Goal: Transaction & Acquisition: Purchase product/service

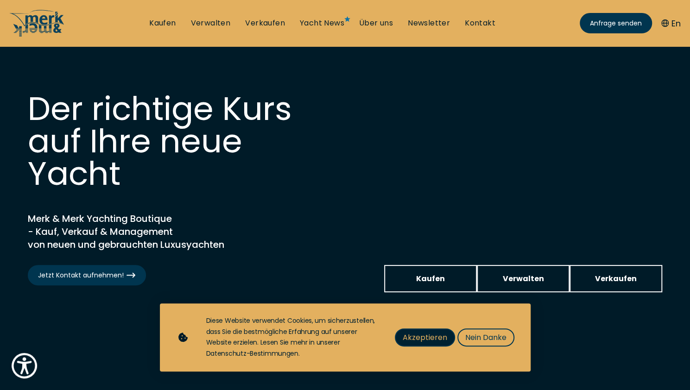
click at [428, 333] on span "Akzeptieren" at bounding box center [424, 338] width 44 height 12
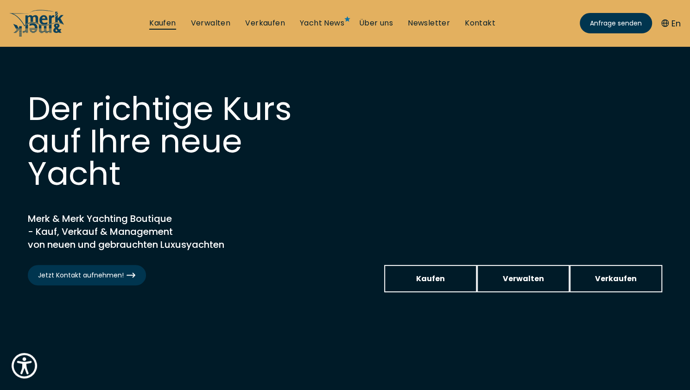
click at [169, 27] on link "Kaufen" at bounding box center [162, 23] width 26 height 10
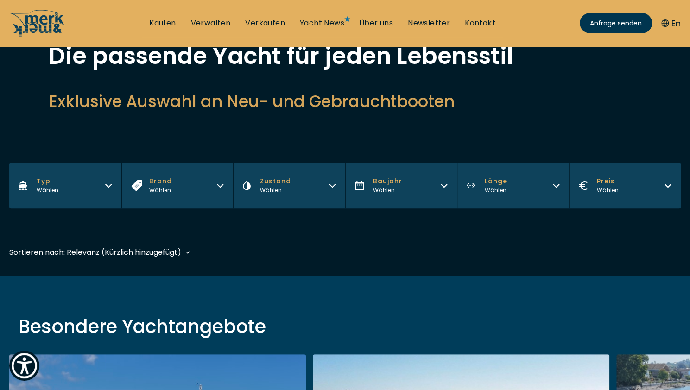
scroll to position [66, 0]
click at [105, 189] on button "Typ Wählen" at bounding box center [65, 186] width 112 height 46
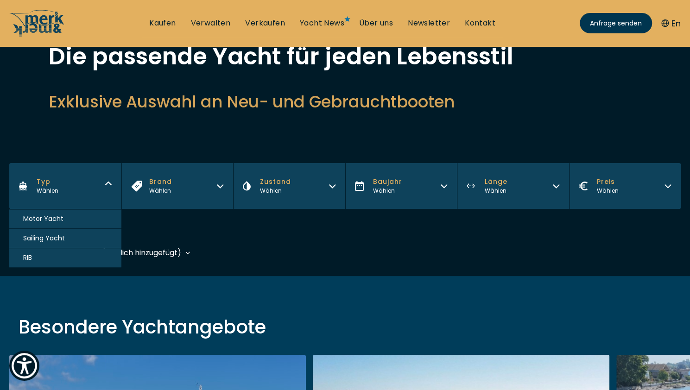
click at [56, 214] on span "Motor Yacht" at bounding box center [43, 219] width 40 height 10
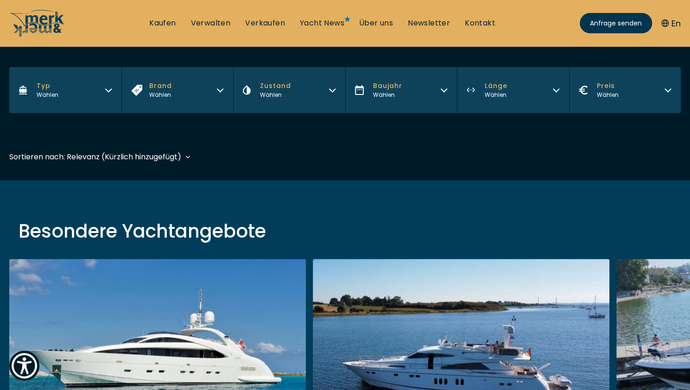
scroll to position [229, 0]
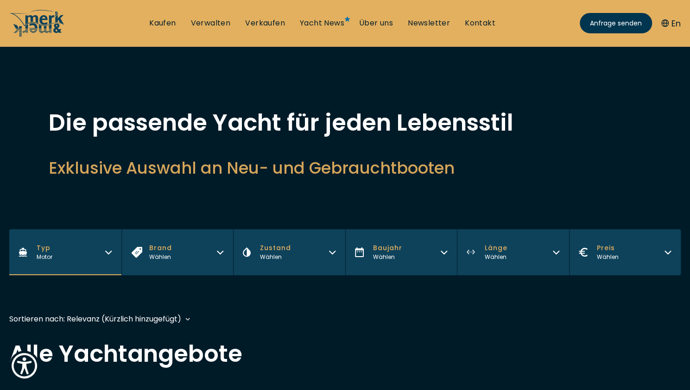
click at [667, 247] on button "Preis Wählen" at bounding box center [625, 252] width 112 height 46
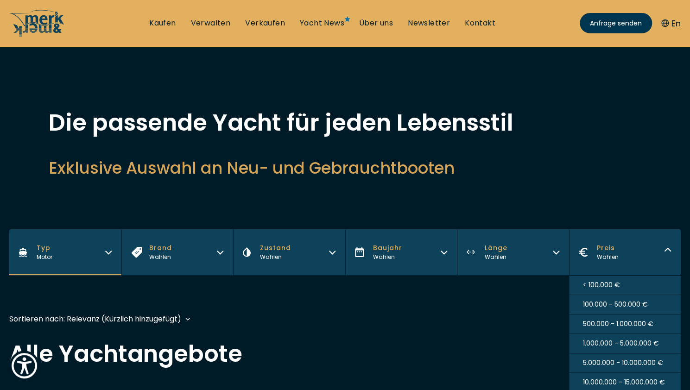
click at [635, 301] on span "100.000 - 500.000 €" at bounding box center [615, 305] width 65 height 10
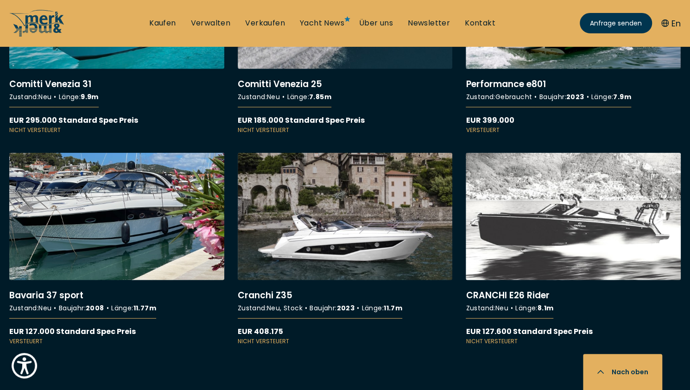
scroll to position [1363, 0]
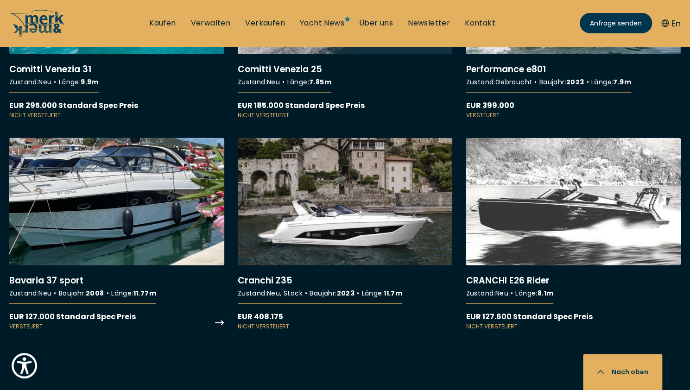
click at [112, 202] on link "More details about Bavaria 37 sport" at bounding box center [116, 234] width 215 height 193
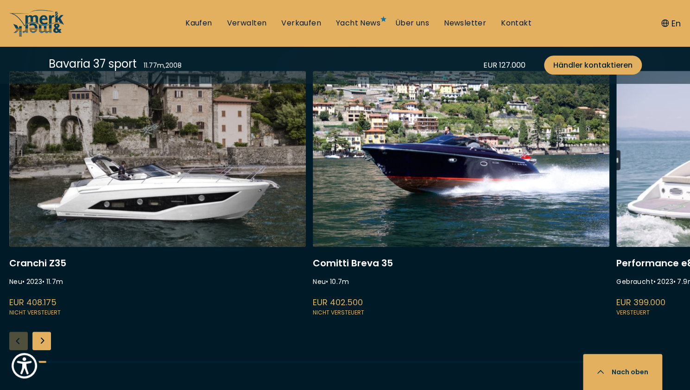
scroll to position [2460, 0]
select select "buy"
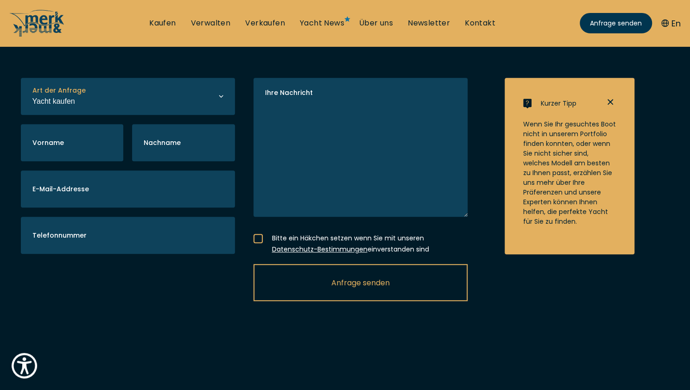
scroll to position [216, 0]
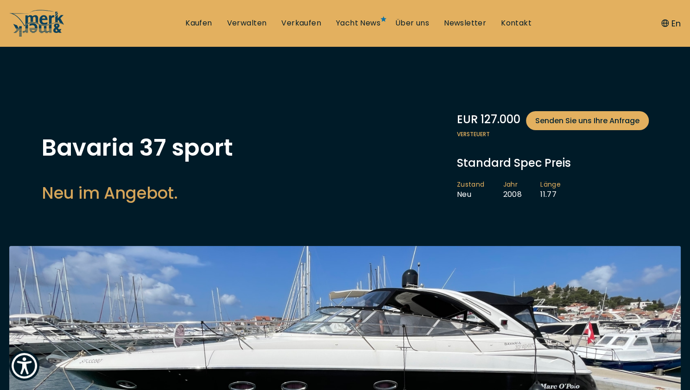
click at [279, 248] on img at bounding box center [344, 377] width 671 height 262
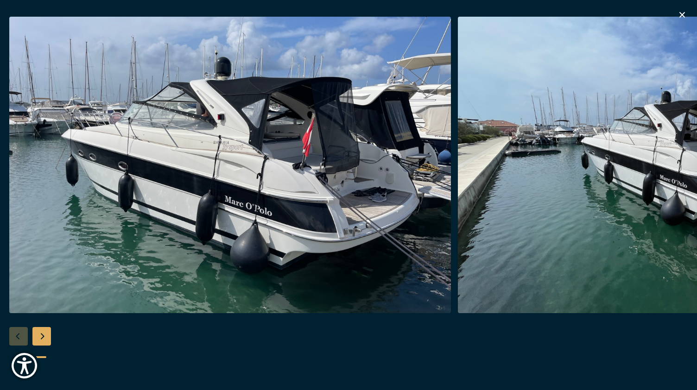
click at [38, 334] on div "Next slide" at bounding box center [41, 336] width 19 height 19
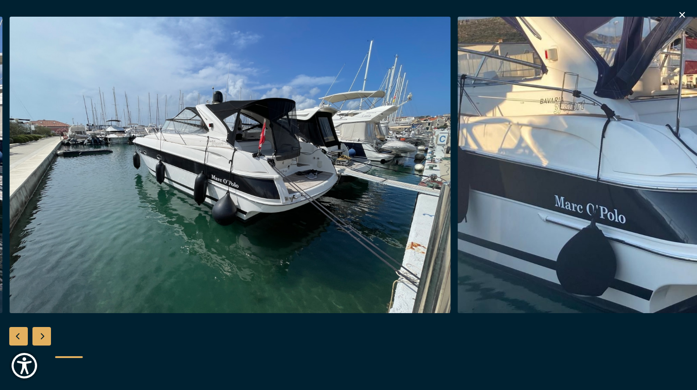
click at [44, 335] on div "Next slide" at bounding box center [41, 336] width 19 height 19
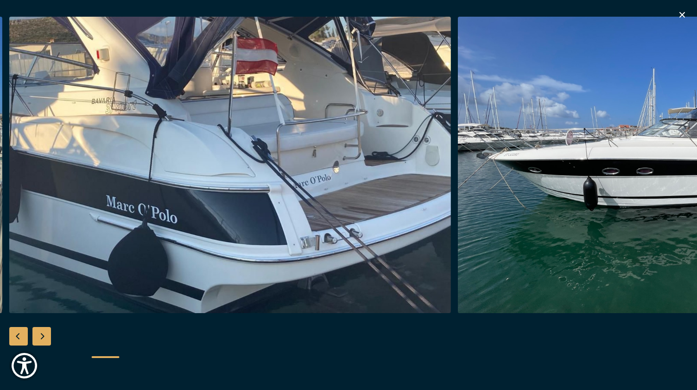
click at [139, 231] on img "button" at bounding box center [229, 165] width 441 height 296
click at [45, 338] on div "Next slide" at bounding box center [41, 336] width 19 height 19
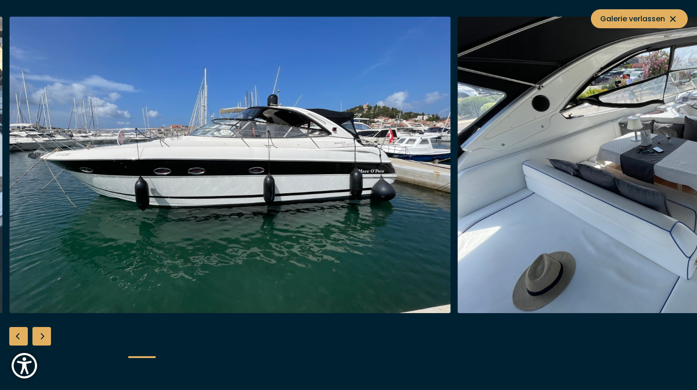
click at [80, 146] on img "button" at bounding box center [229, 165] width 441 height 296
click at [43, 335] on div "Next slide" at bounding box center [41, 336] width 19 height 19
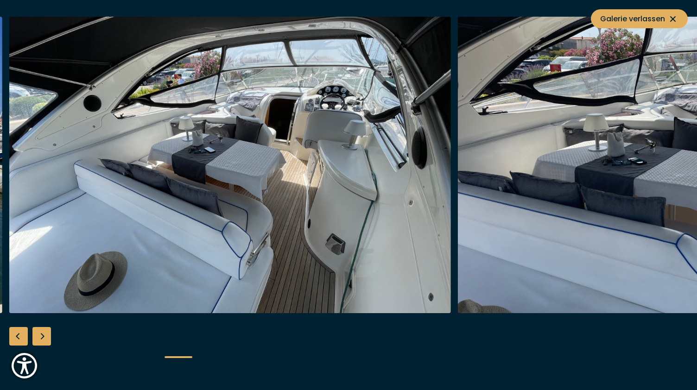
click at [107, 97] on img "button" at bounding box center [229, 165] width 441 height 296
click at [47, 343] on div "Next slide" at bounding box center [41, 336] width 19 height 19
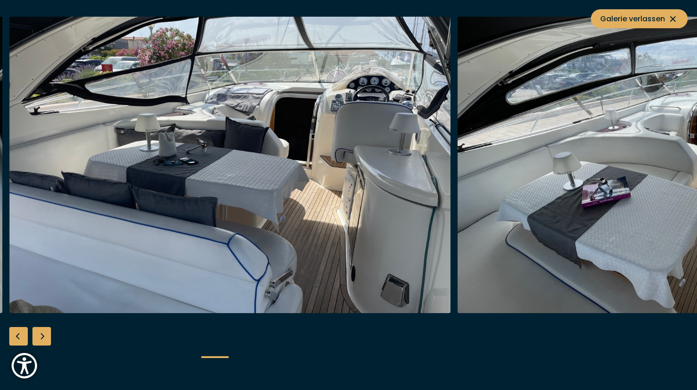
click at [40, 337] on div "Next slide" at bounding box center [41, 336] width 19 height 19
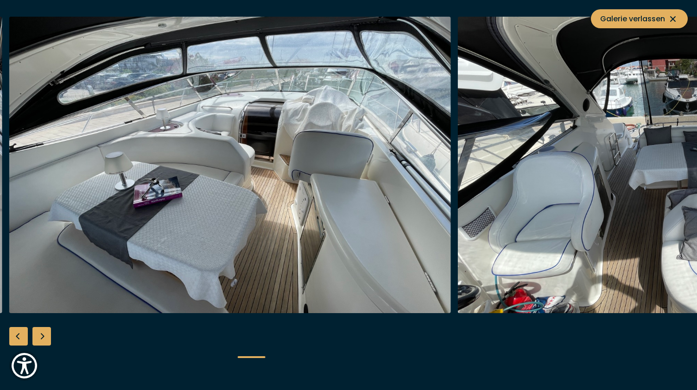
click at [44, 340] on div "Next slide" at bounding box center [41, 336] width 19 height 19
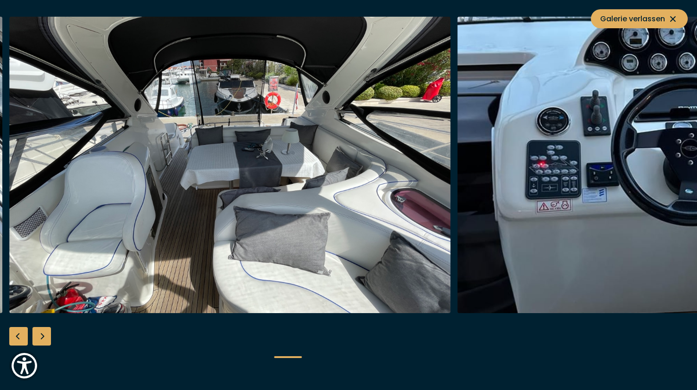
click at [103, 224] on img "button" at bounding box center [229, 165] width 441 height 296
click at [223, 158] on img "button" at bounding box center [229, 165] width 441 height 296
click at [44, 337] on div "Next slide" at bounding box center [41, 336] width 19 height 19
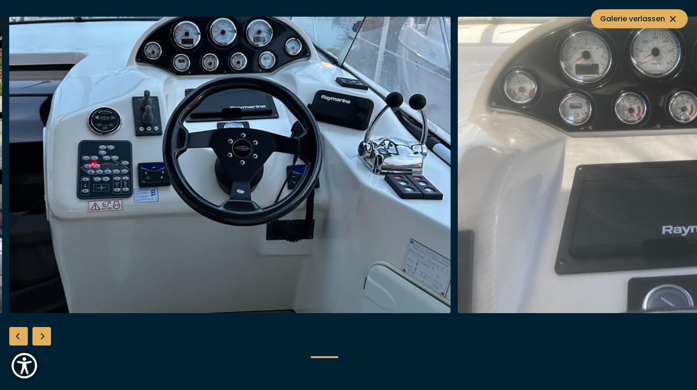
click at [41, 331] on div "Next slide" at bounding box center [41, 336] width 19 height 19
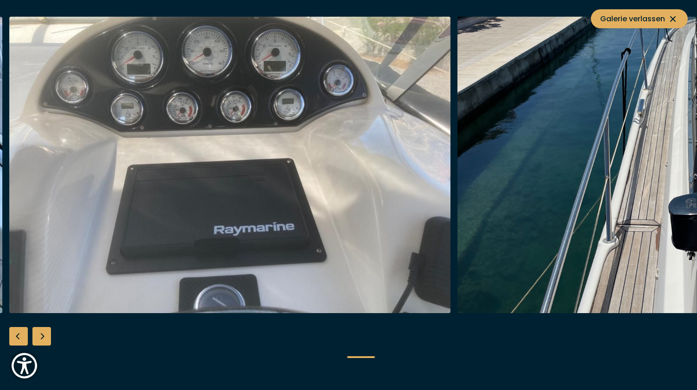
click at [44, 336] on div "Next slide" at bounding box center [41, 336] width 19 height 19
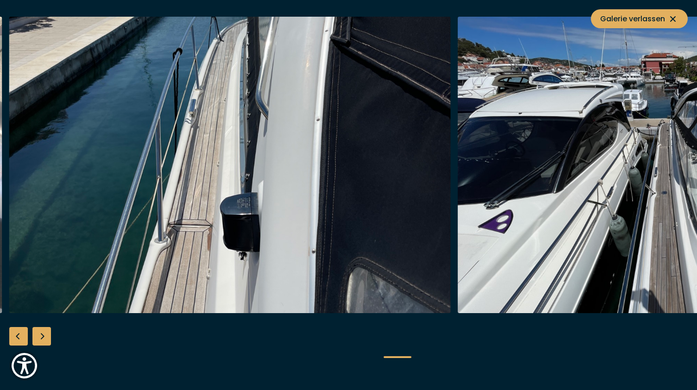
click at [168, 182] on img "button" at bounding box center [229, 165] width 441 height 296
click at [263, 126] on img "button" at bounding box center [229, 165] width 441 height 296
click at [45, 339] on div "Next slide" at bounding box center [41, 336] width 19 height 19
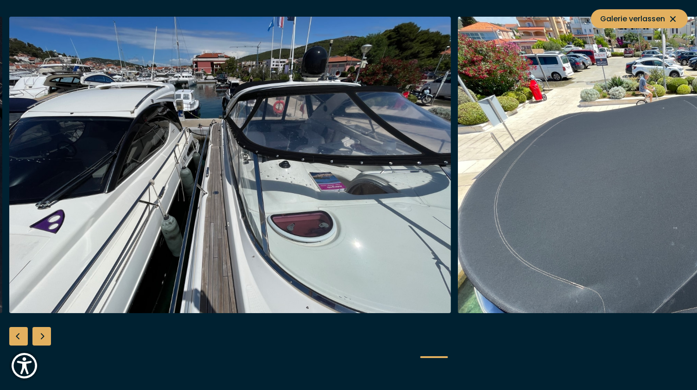
click at [37, 336] on div "Next slide" at bounding box center [41, 336] width 19 height 19
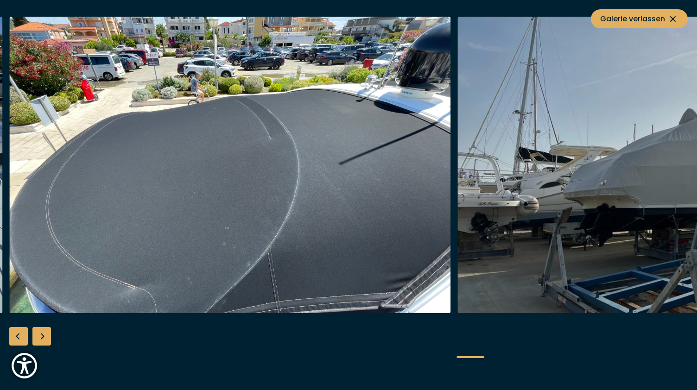
click at [39, 334] on div "Next slide" at bounding box center [41, 336] width 19 height 19
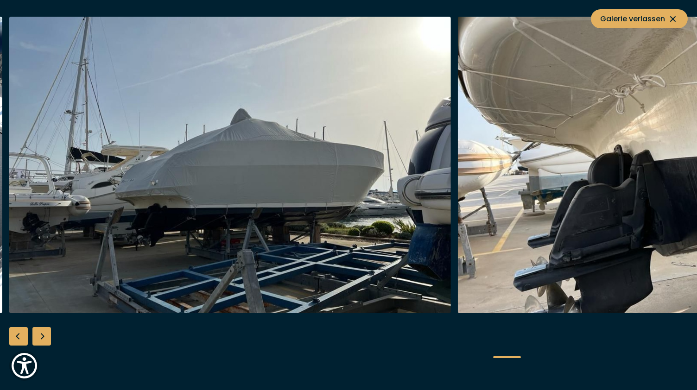
click at [39, 337] on div "Next slide" at bounding box center [41, 336] width 19 height 19
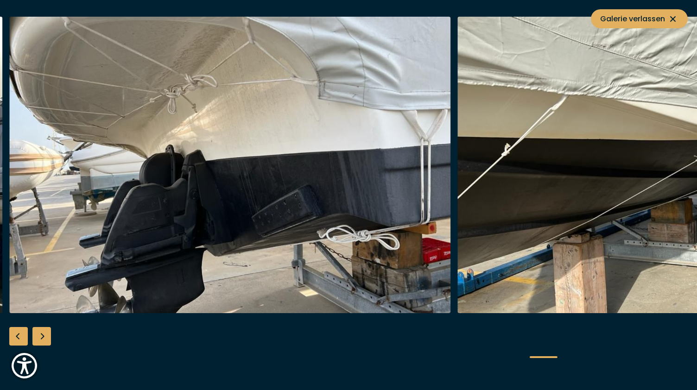
click at [184, 206] on img "button" at bounding box center [229, 165] width 441 height 296
click at [267, 193] on img "button" at bounding box center [229, 165] width 441 height 296
click at [44, 338] on div "Next slide" at bounding box center [41, 336] width 19 height 19
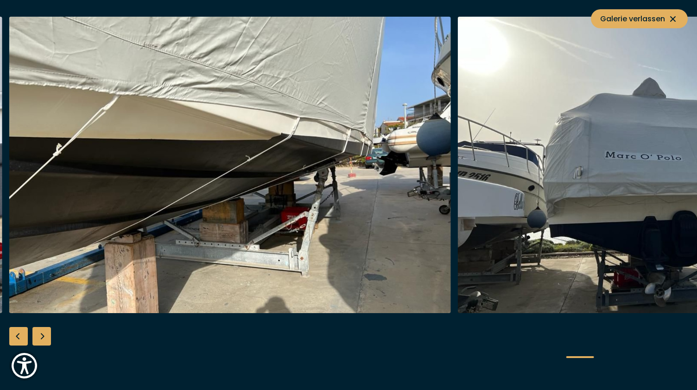
click at [146, 202] on img "button" at bounding box center [229, 165] width 441 height 296
click at [42, 339] on div "Next slide" at bounding box center [41, 336] width 19 height 19
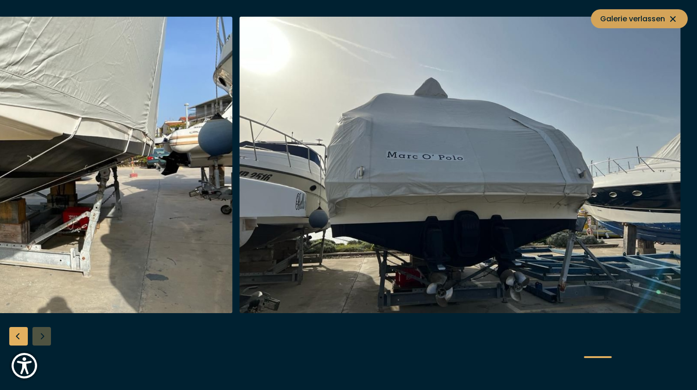
click at [672, 18] on icon at bounding box center [673, 19] width 6 height 6
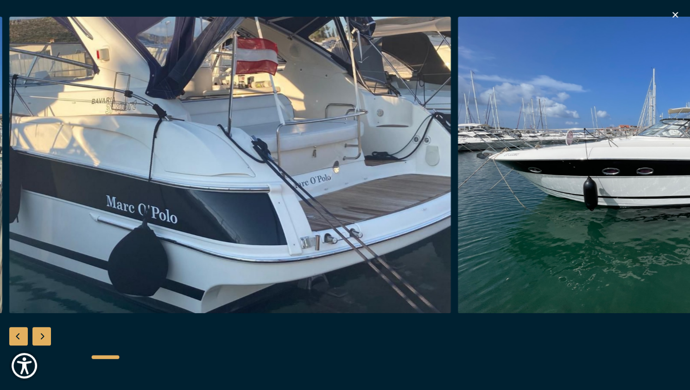
scroll to position [702, 0]
click at [675, 13] on icon "button" at bounding box center [675, 15] width 6 height 6
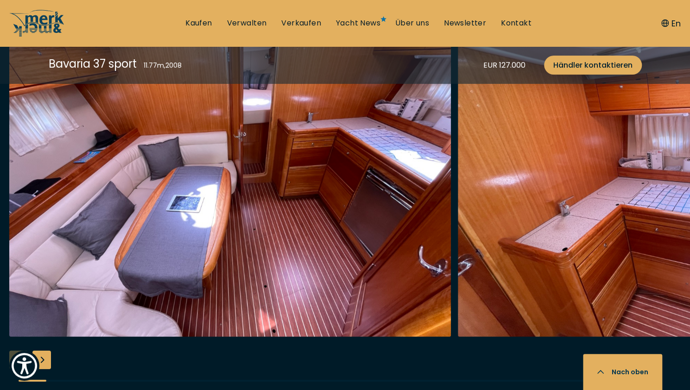
scroll to position [1536, 0]
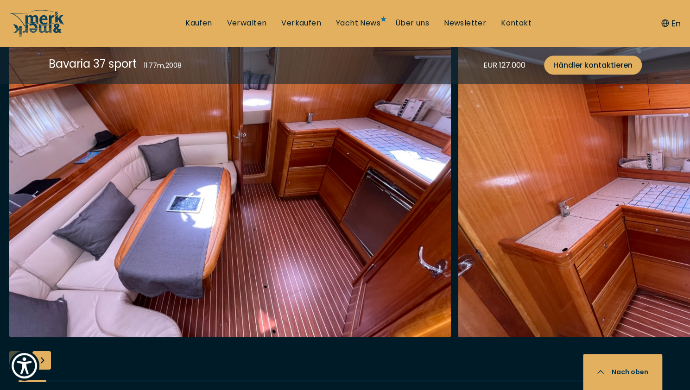
click at [40, 361] on div "Next slide" at bounding box center [41, 360] width 19 height 19
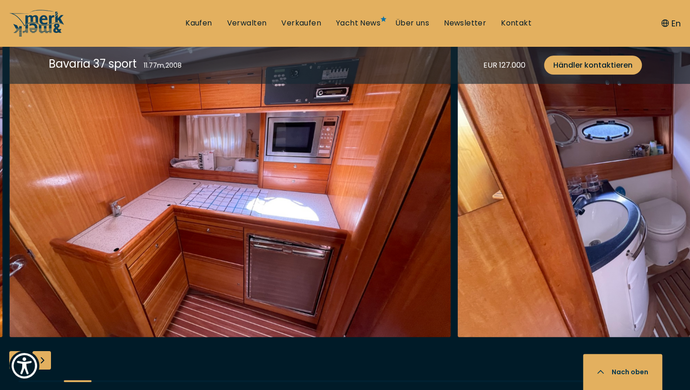
click at [40, 360] on div "Next slide" at bounding box center [41, 360] width 19 height 19
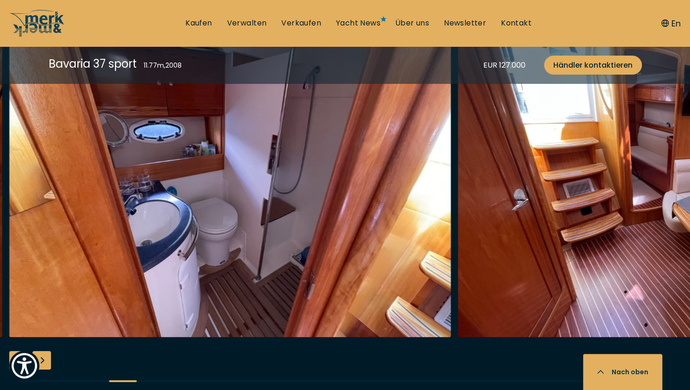
click at [49, 364] on div "Next slide" at bounding box center [41, 360] width 19 height 19
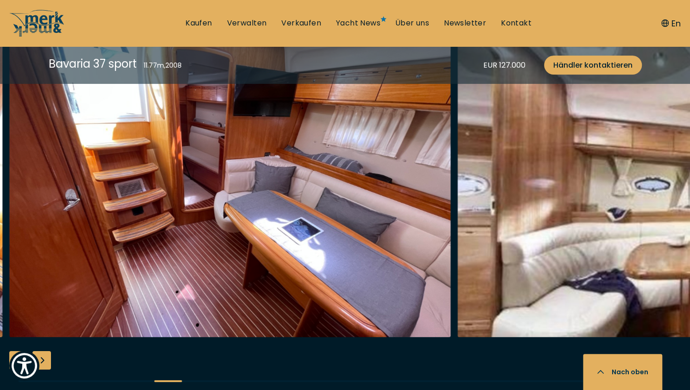
click at [48, 362] on div "Next slide" at bounding box center [41, 360] width 19 height 19
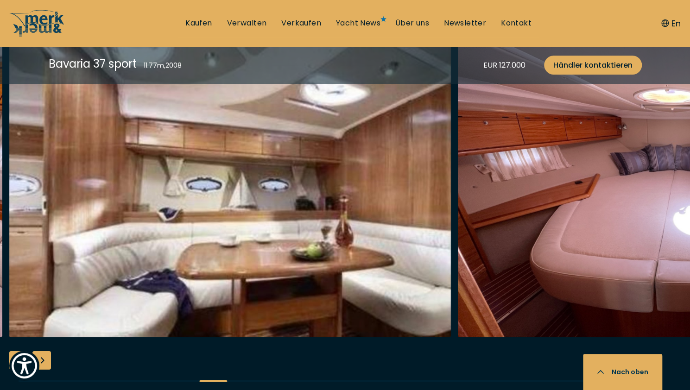
click at [48, 361] on div "Next slide" at bounding box center [41, 360] width 19 height 19
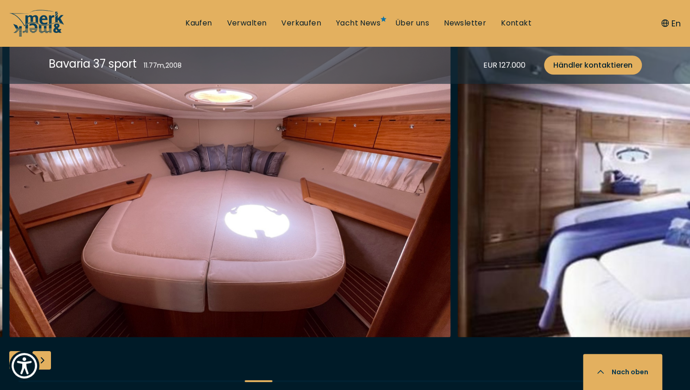
click at [45, 360] on div "Next slide" at bounding box center [41, 360] width 19 height 19
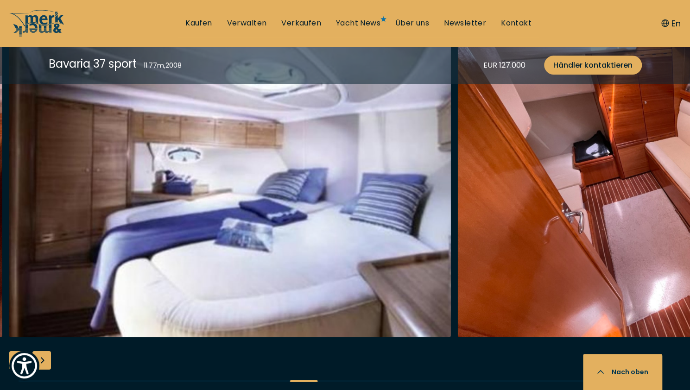
click at [41, 361] on div "Next slide" at bounding box center [41, 360] width 19 height 19
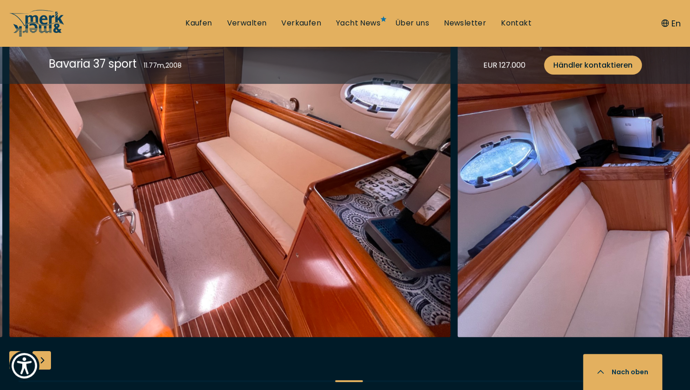
click at [45, 356] on div "Next slide" at bounding box center [41, 360] width 19 height 19
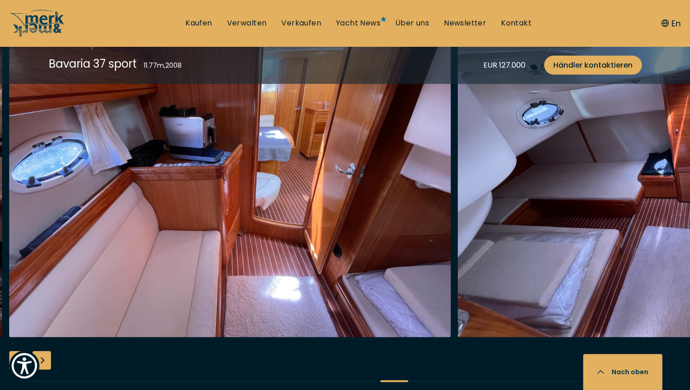
click at [50, 361] on div "Next slide" at bounding box center [41, 360] width 19 height 19
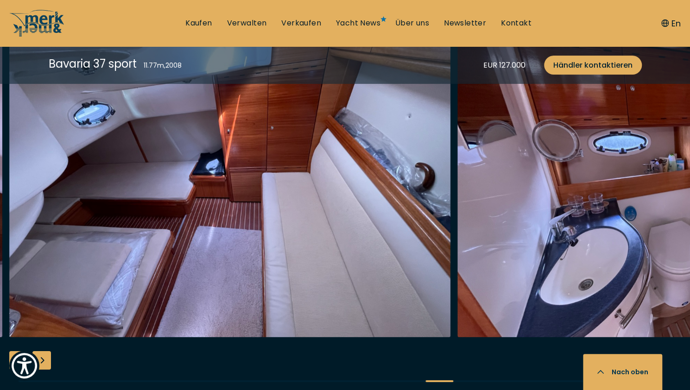
click at [40, 363] on div "Next slide" at bounding box center [41, 360] width 19 height 19
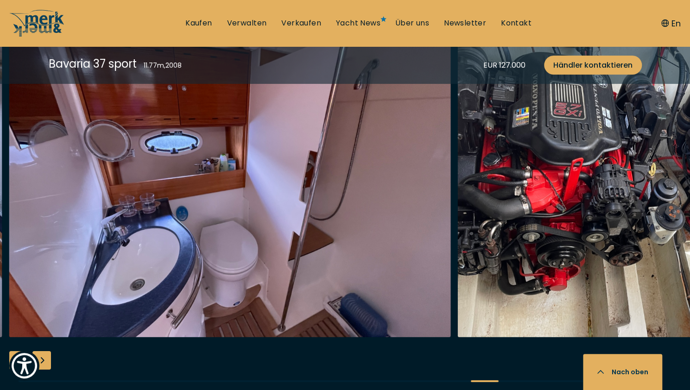
click at [48, 360] on div "Next slide" at bounding box center [41, 360] width 19 height 19
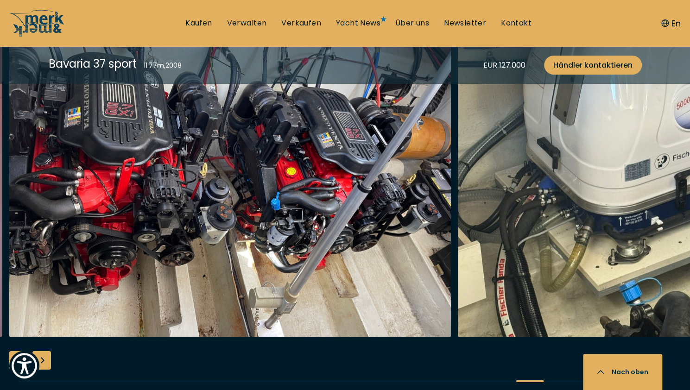
click at [44, 362] on div "Next slide" at bounding box center [41, 360] width 19 height 19
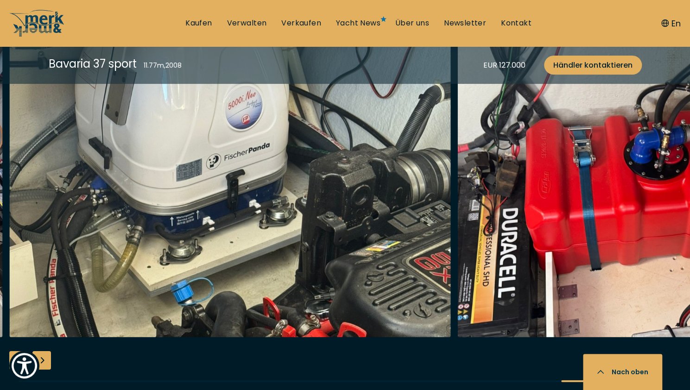
click at [41, 355] on div "Next slide" at bounding box center [41, 360] width 19 height 19
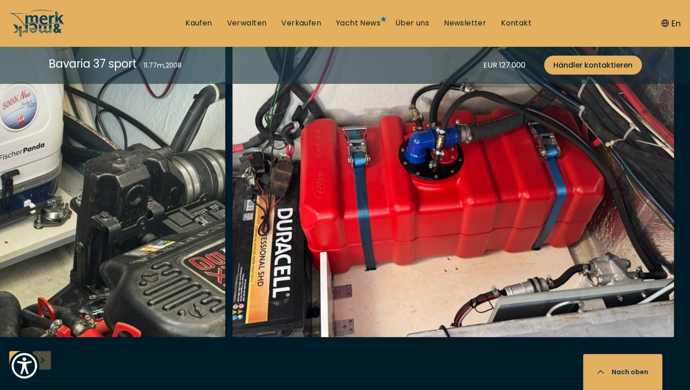
click at [13, 352] on div "Previous slide" at bounding box center [18, 360] width 19 height 19
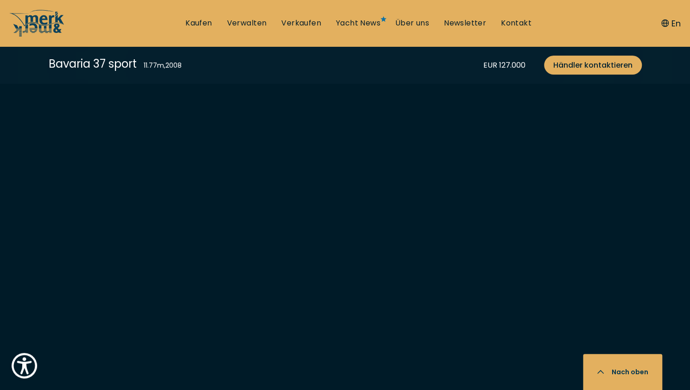
scroll to position [1959, 0]
drag, startPoint x: 198, startPoint y: 209, endPoint x: 676, endPoint y: 108, distance: 487.9
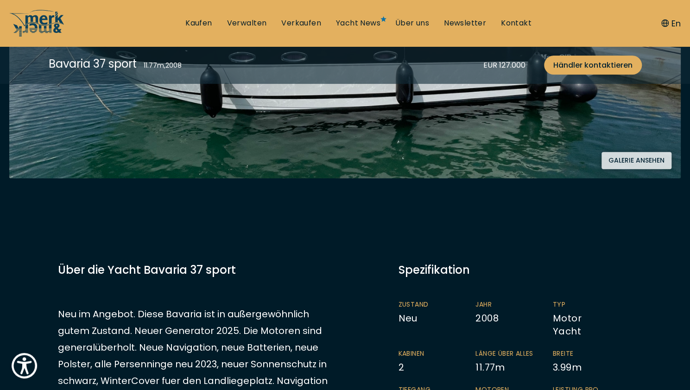
scroll to position [330, 0]
click at [637, 157] on button "Galerie ansehen" at bounding box center [636, 159] width 70 height 17
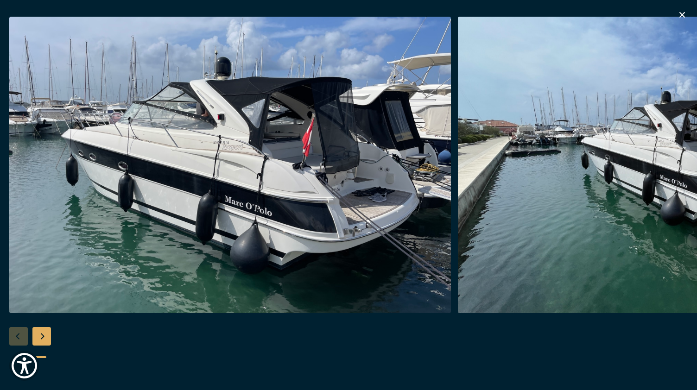
click at [682, 14] on icon "button" at bounding box center [682, 15] width 6 height 6
